Goal: Check status: Check status

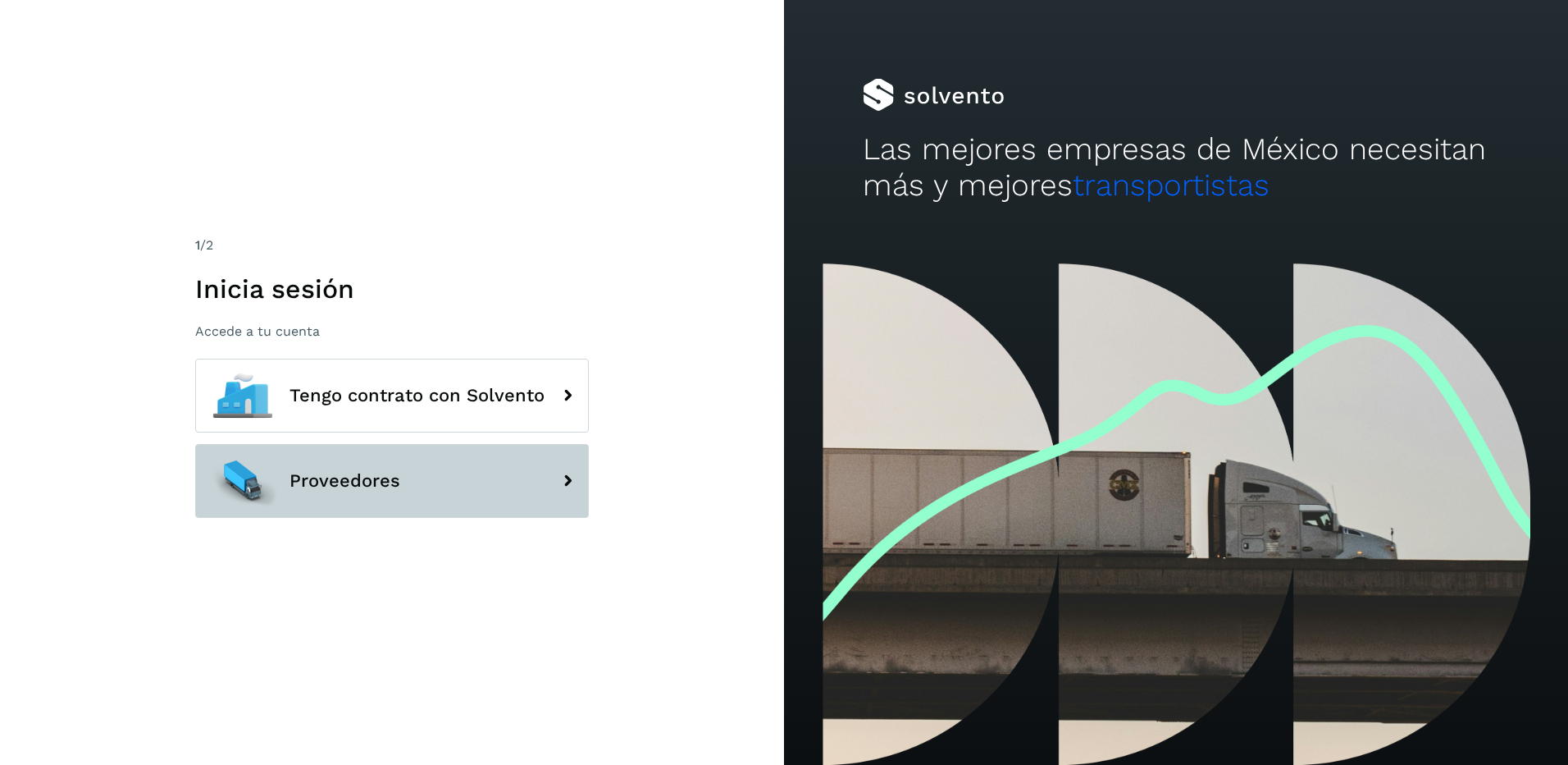
click at [406, 480] on button "Proveedores" at bounding box center [392, 481] width 394 height 74
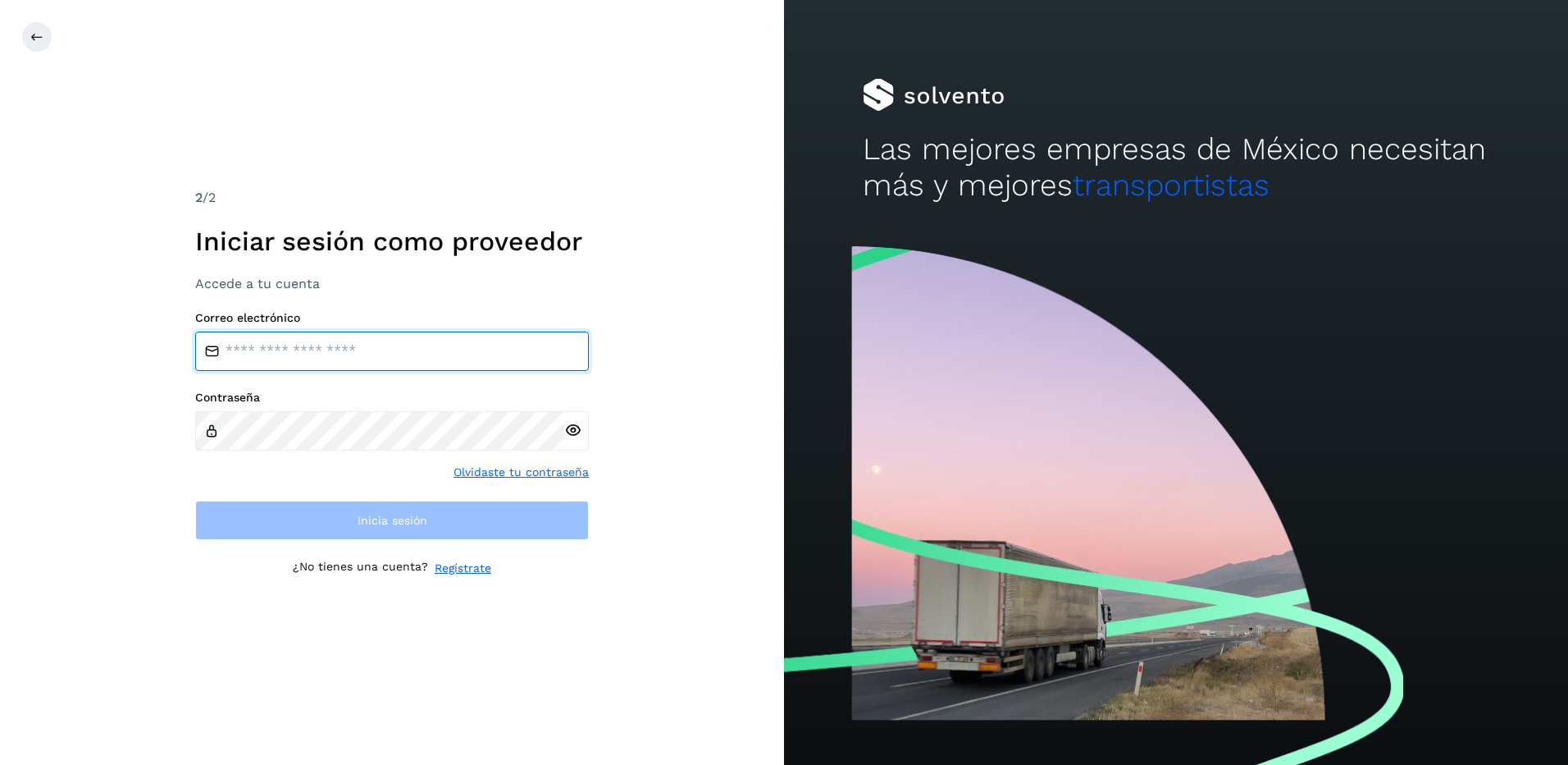
type input "**********"
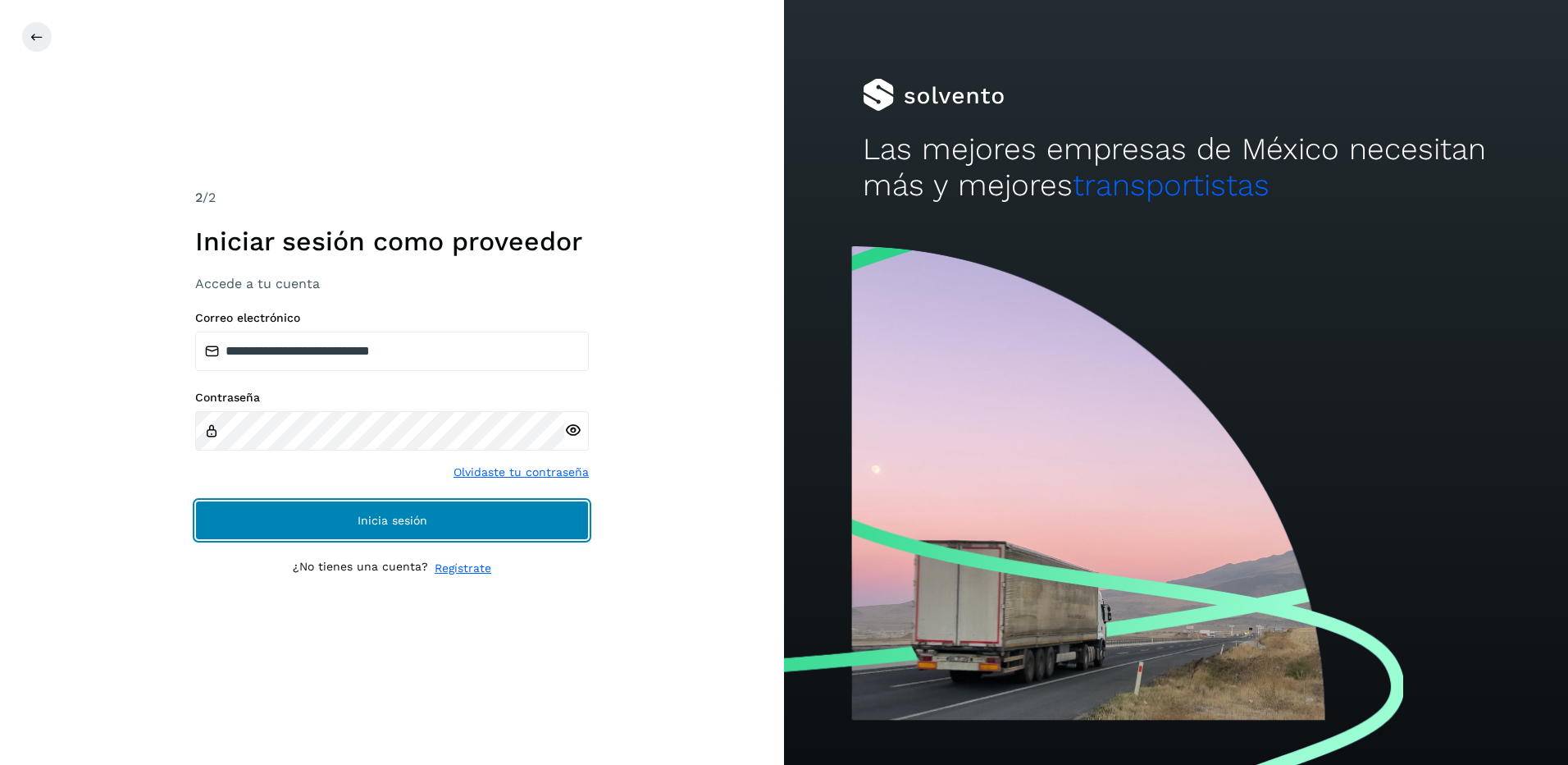
click at [467, 522] on button "Inicia sesión" at bounding box center [392, 520] width 394 height 40
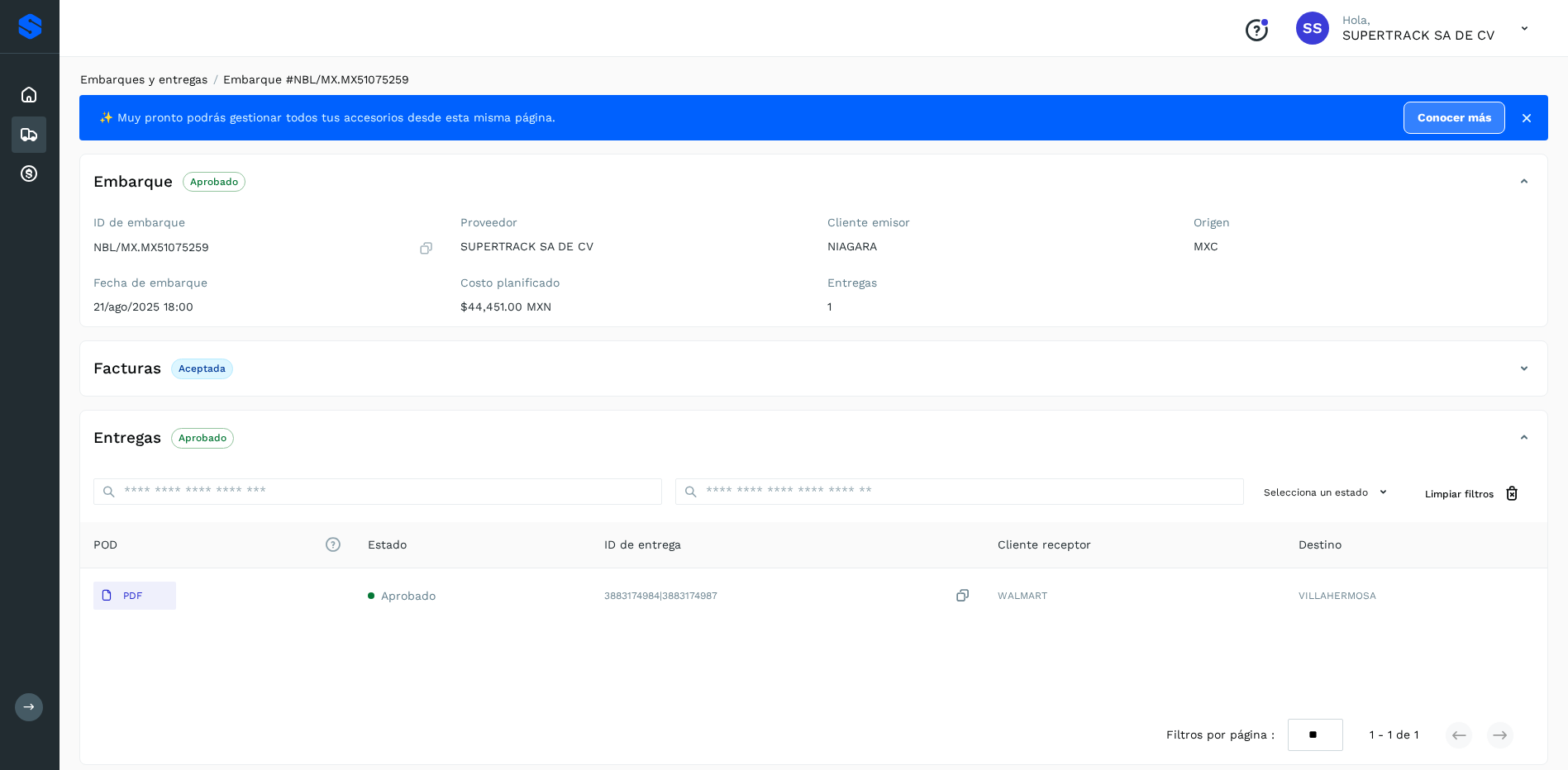
click at [154, 74] on link "Embarques y entregas" at bounding box center [143, 80] width 127 height 14
